Goal: Transaction & Acquisition: Purchase product/service

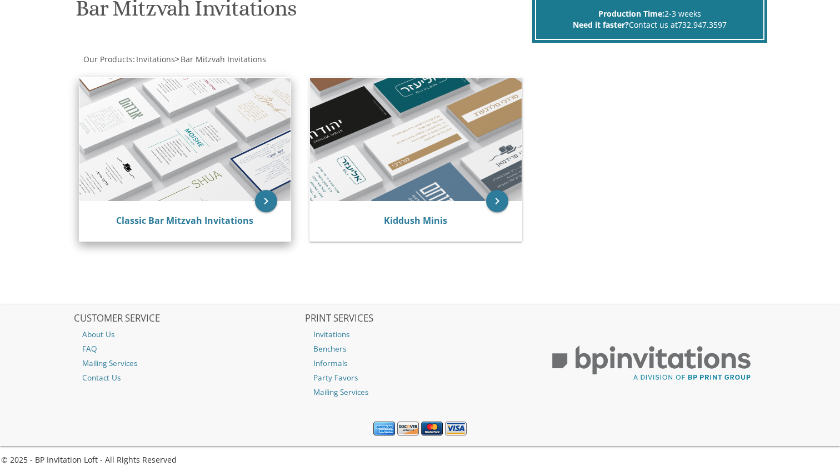
scroll to position [183, 0]
click at [245, 91] on img at bounding box center [185, 138] width 212 height 123
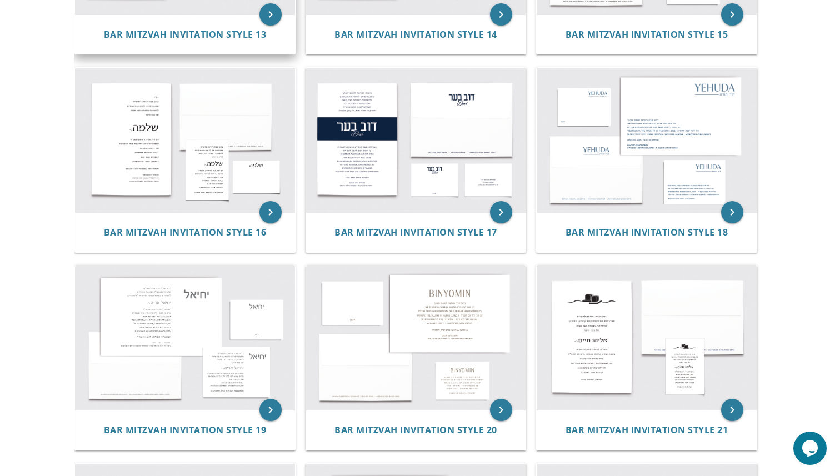
scroll to position [1009, 0]
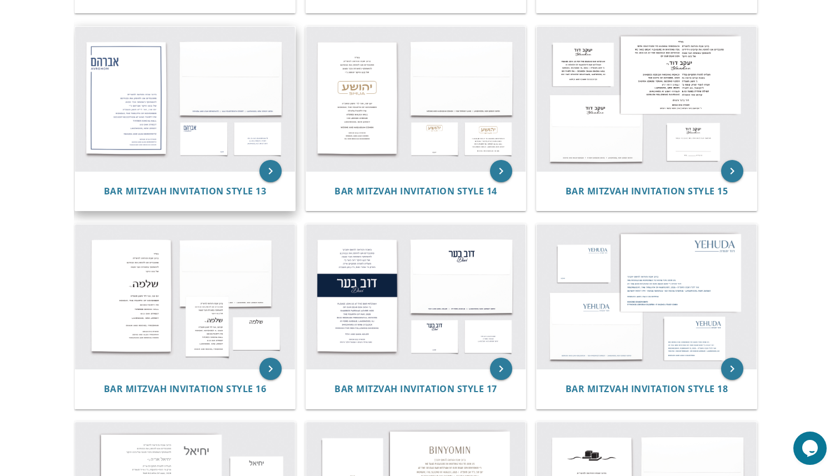
click at [127, 111] on img at bounding box center [185, 99] width 220 height 145
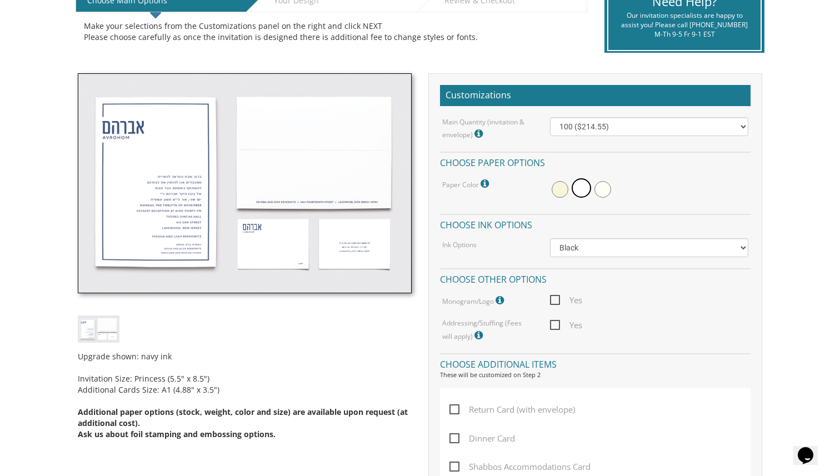
scroll to position [247, 0]
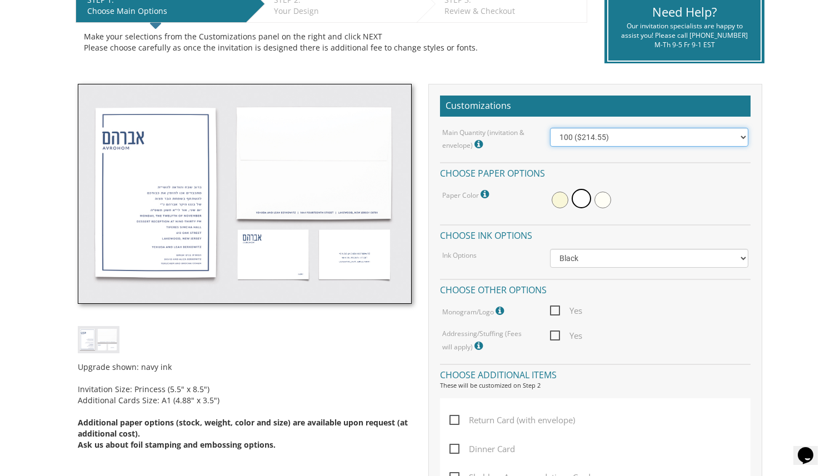
click at [631, 141] on select "100 ($214.55) 200 ($254.60) 300 ($294.25) 400 ($333.55) 500 ($373.90) 600 ($413…" at bounding box center [649, 137] width 199 height 19
click at [550, 128] on select "100 ($214.55) 200 ($254.60) 300 ($294.25) 400 ($333.55) 500 ($373.90) 600 ($413…" at bounding box center [649, 137] width 199 height 19
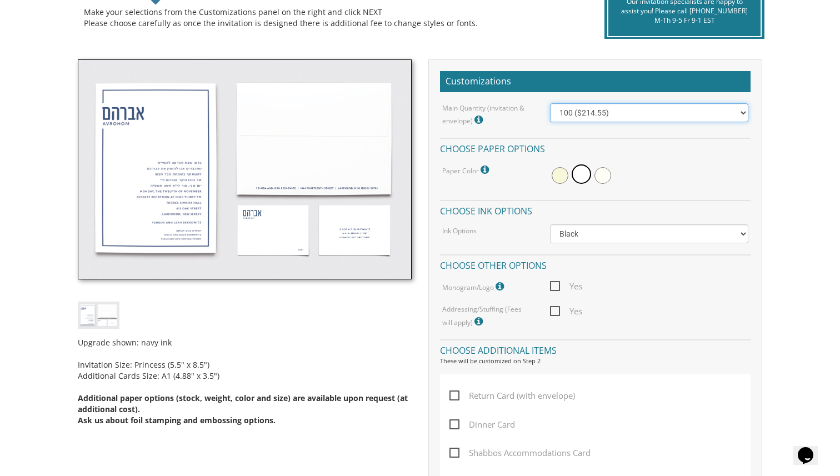
scroll to position [276, 0]
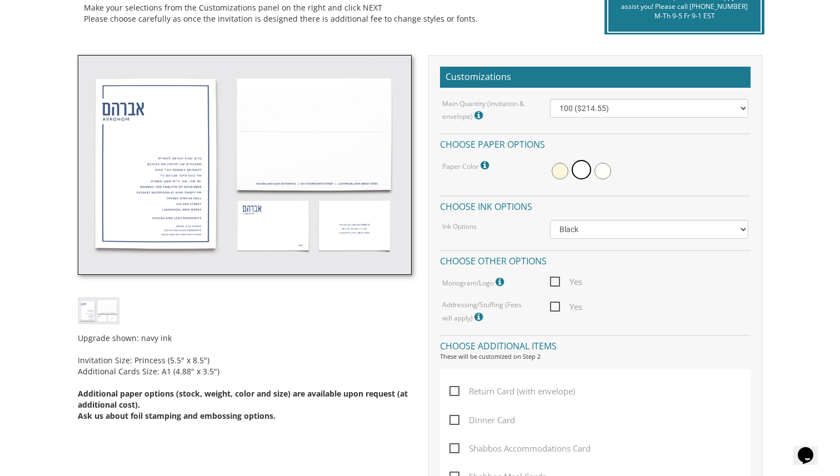
click at [579, 243] on div "Main Quantity (invitation & envelope) Invitation Size: Princess (5.5" x 8.5") 1…" at bounding box center [595, 212] width 311 height 226
click at [583, 230] on select "Black Colored Ink ($65.00) Black + One Color ($100.00) Two Colors ($137.95)" at bounding box center [649, 229] width 199 height 19
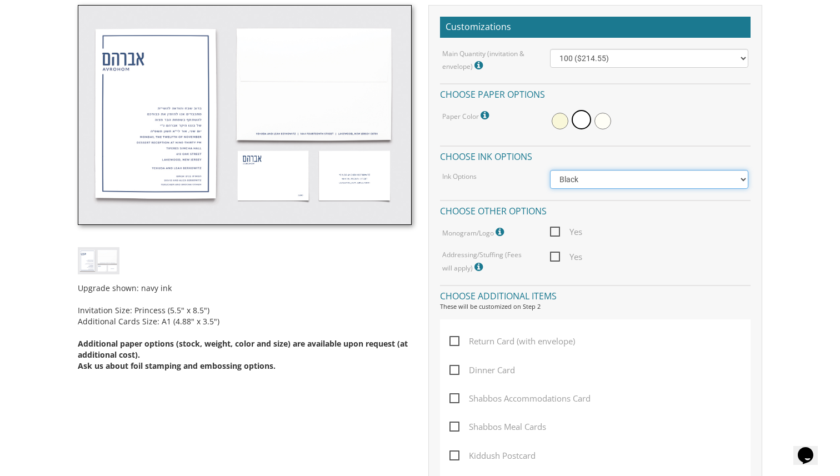
scroll to position [332, 0]
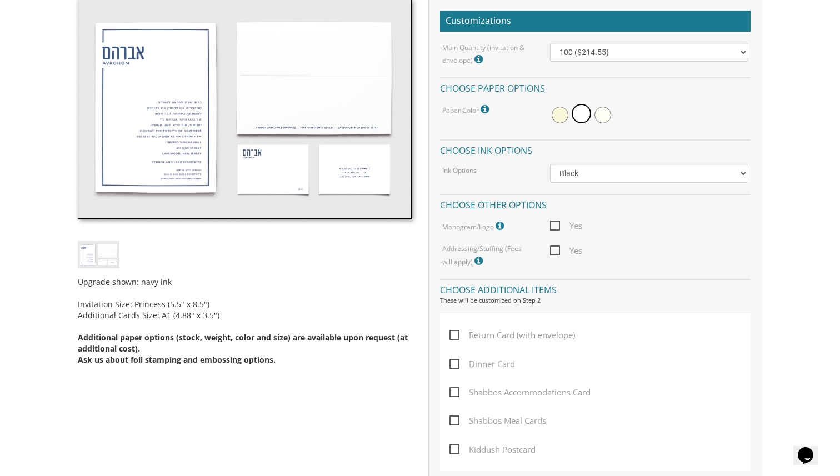
click at [558, 222] on span "Yes" at bounding box center [566, 226] width 32 height 14
click at [558, 222] on input "Yes" at bounding box center [553, 224] width 7 height 7
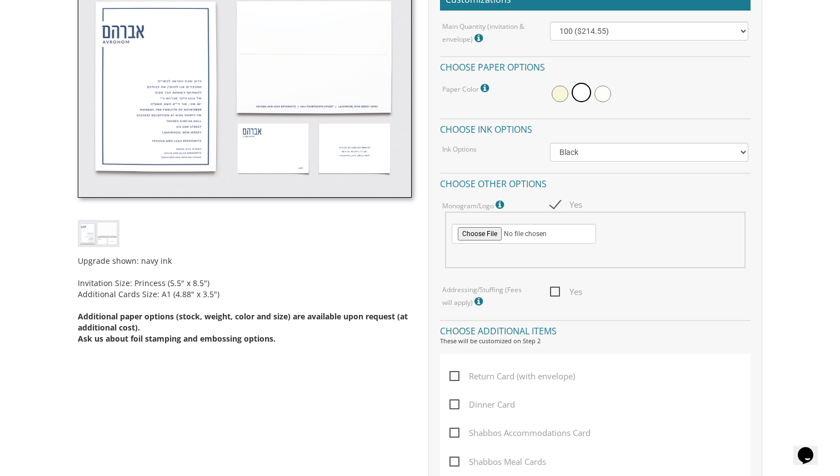
scroll to position [357, 0]
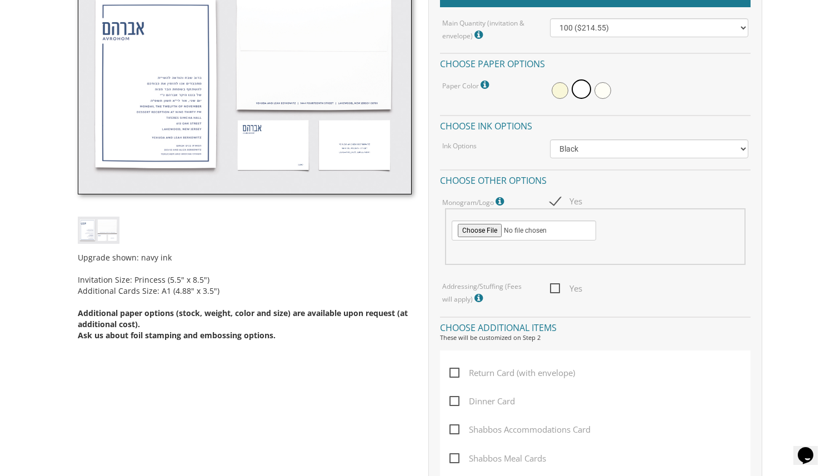
click at [558, 202] on span "Yes" at bounding box center [566, 202] width 32 height 14
click at [558, 202] on input "Yes" at bounding box center [553, 200] width 7 height 7
checkbox input "false"
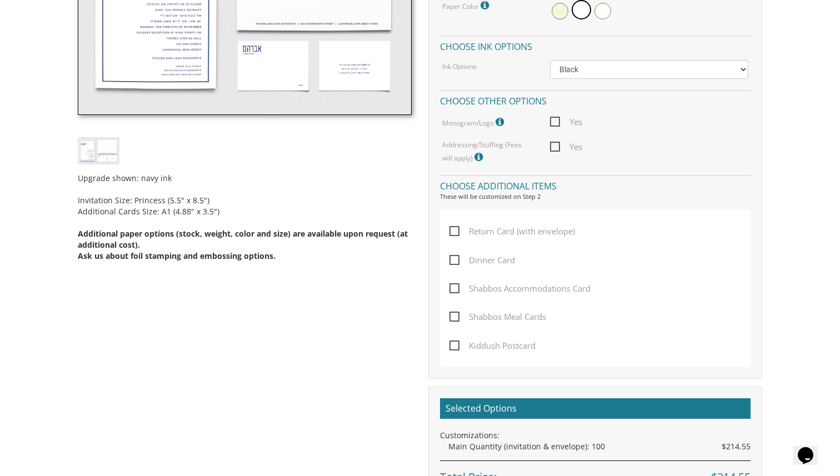
scroll to position [445, 0]
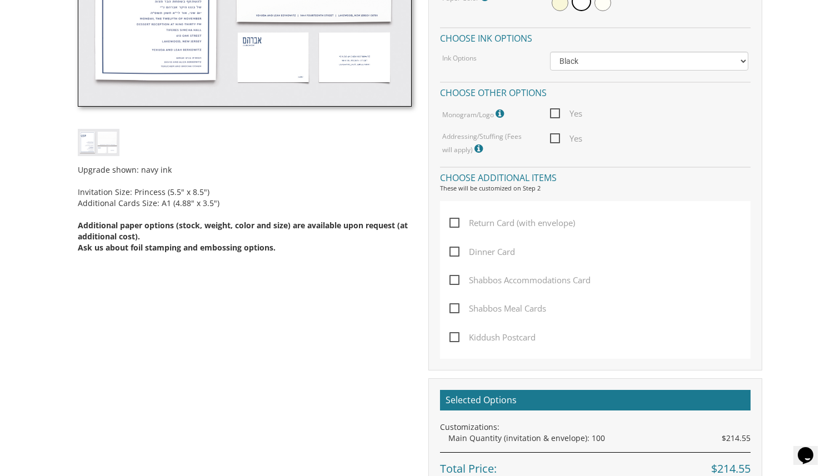
click at [460, 225] on span "Return Card (with envelope)" at bounding box center [513, 223] width 126 height 14
click at [457, 225] on input "Return Card (with envelope)" at bounding box center [453, 221] width 7 height 7
checkbox input "true"
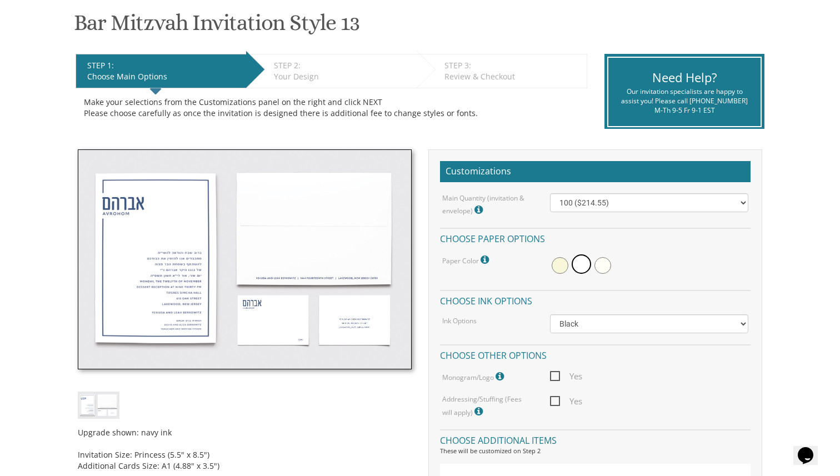
scroll to position [187, 0]
